Goal: Complete application form

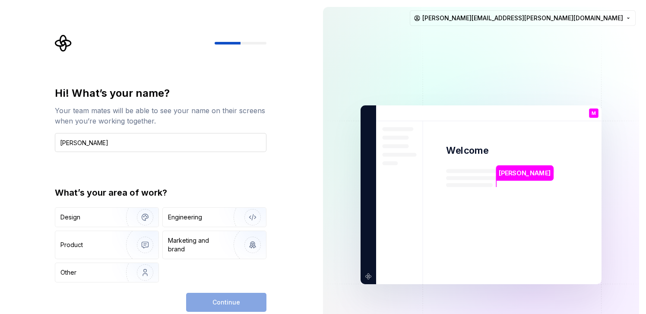
click at [71, 143] on input "Majo Herrera" at bounding box center [161, 142] width 212 height 19
type input "Majo Herrera"
click at [102, 219] on div "Design" at bounding box center [87, 217] width 54 height 9
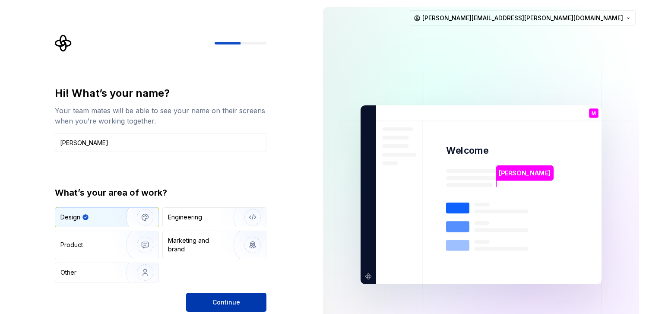
click at [205, 296] on button "Continue" at bounding box center [226, 302] width 80 height 19
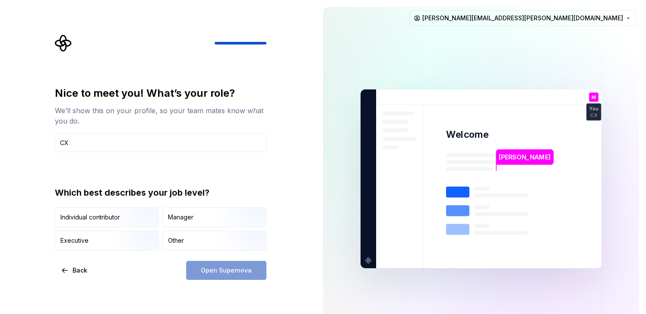
type input "C"
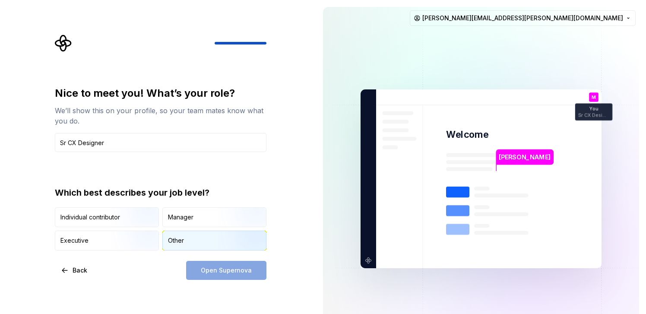
type input "Sr CX Designer"
click at [179, 237] on div "Other" at bounding box center [176, 240] width 16 height 9
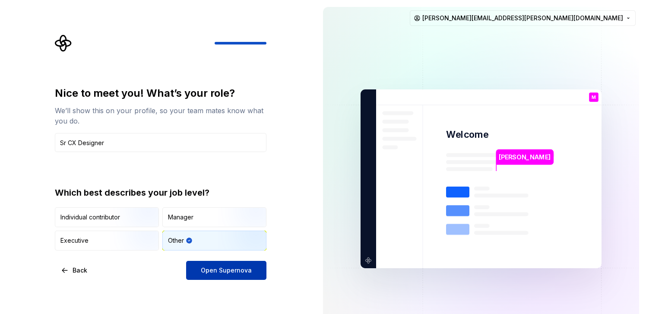
click at [197, 269] on button "Open Supernova" at bounding box center [226, 270] width 80 height 19
